Goal: Task Accomplishment & Management: Use online tool/utility

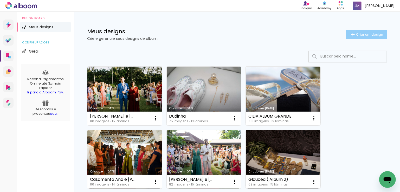
click at [358, 37] on paper-button "Criar um design" at bounding box center [366, 34] width 41 height 9
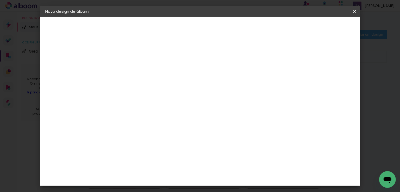
click at [130, 70] on input at bounding box center [130, 70] width 0 height 8
type input "Carol e Mario"
type paper-input "Carol e Mario"
click at [0, 0] on slot "Avançar" at bounding box center [0, 0] width 0 height 0
click at [0, 0] on slot "Tamanho Livre" at bounding box center [0, 0] width 0 height 0
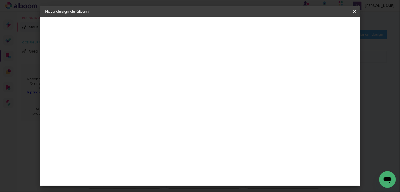
click at [0, 0] on slot "Tamanho Livre" at bounding box center [0, 0] width 0 height 0
click at [0, 0] on slot "Avançar" at bounding box center [0, 0] width 0 height 0
type input "1"
type paper-input "1"
click at [134, 61] on input "1" at bounding box center [127, 59] width 18 height 7
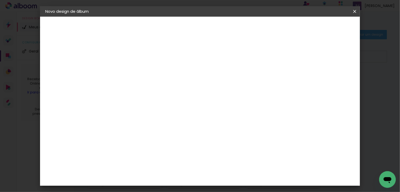
click at [297, 60] on div at bounding box center [294, 59] width 5 height 5
type paper-checkbox "on"
type input "4"
type paper-input "4"
click at [331, 81] on input "4" at bounding box center [328, 79] width 9 height 8
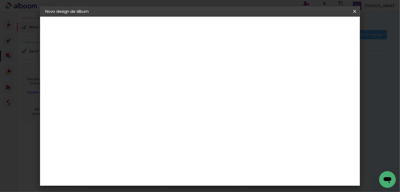
type input "3"
type paper-input "3"
click at [331, 81] on input "3" at bounding box center [329, 79] width 9 height 8
type input "2"
type paper-input "2"
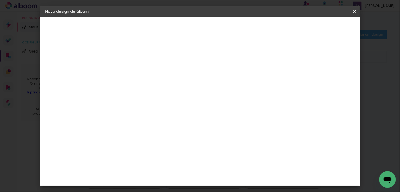
click at [331, 81] on input "2" at bounding box center [329, 79] width 9 height 8
type input "1"
type paper-input "1"
click at [331, 81] on input "1" at bounding box center [329, 79] width 9 height 8
type input "0"
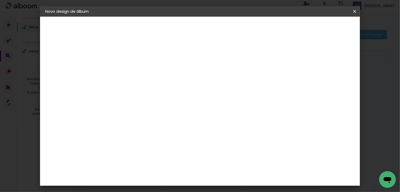
click at [333, 80] on input "0" at bounding box center [331, 79] width 9 height 8
type input "1"
type paper-input "1"
click at [333, 76] on input "1" at bounding box center [331, 79] width 9 height 8
click at [322, 29] on span "Iniciar design" at bounding box center [311, 28] width 24 height 4
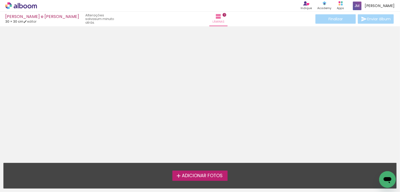
click at [215, 173] on span "Adicionar Fotos" at bounding box center [202, 175] width 41 height 5
click at [0, 0] on input "file" at bounding box center [0, 0] width 0 height 0
